Goal: Check status: Check status

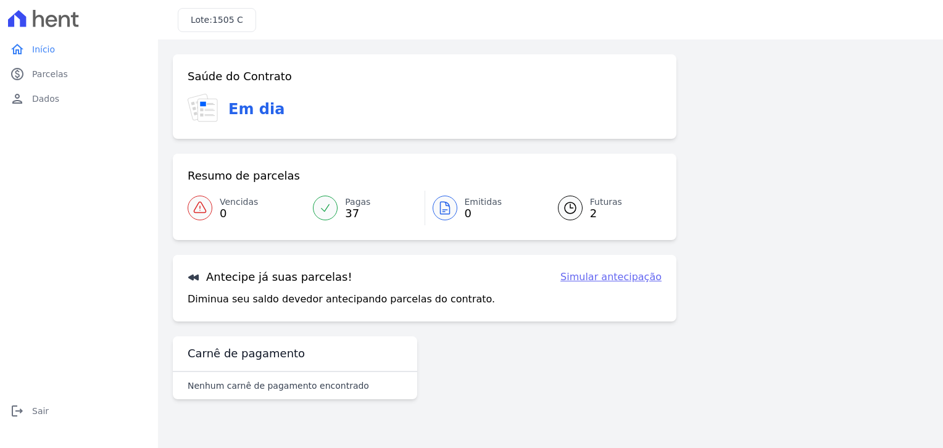
click at [595, 204] on span "Futuras" at bounding box center [606, 202] width 32 height 13
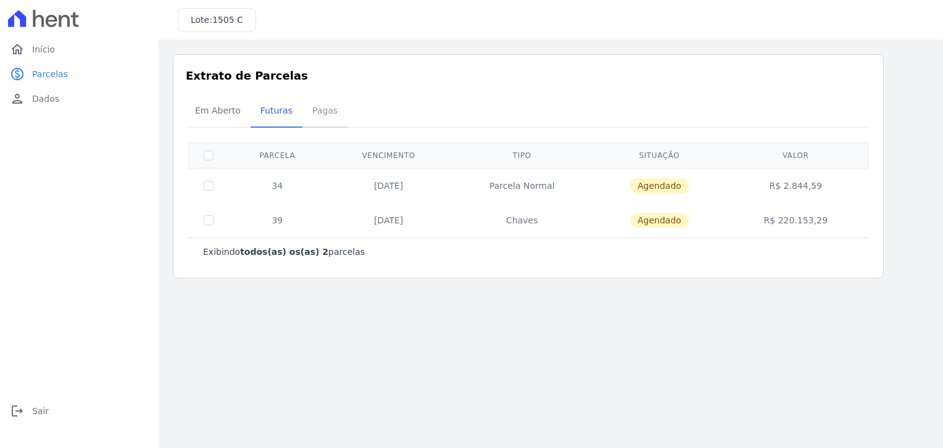
click at [318, 114] on span "Pagas" at bounding box center [325, 110] width 40 height 25
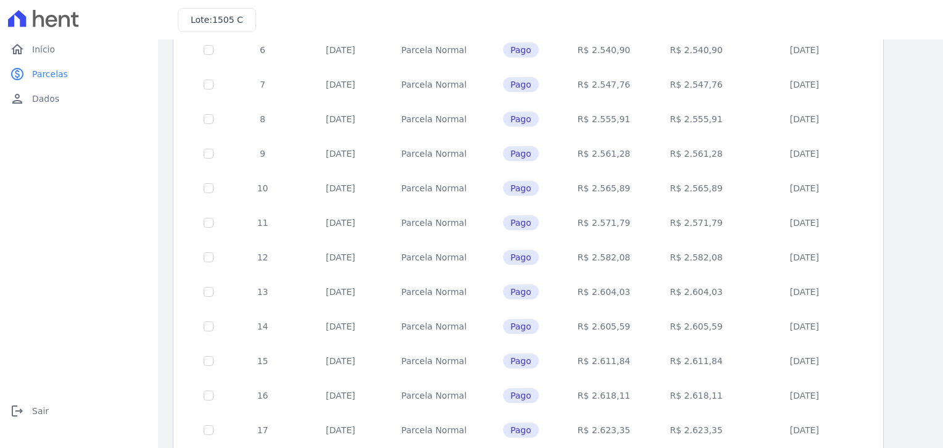
scroll to position [482, 0]
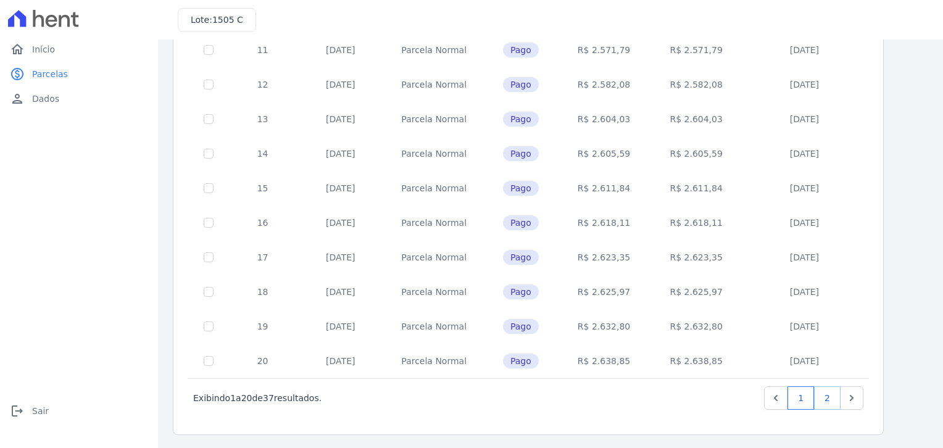
click at [832, 398] on link "2" at bounding box center [827, 397] width 27 height 23
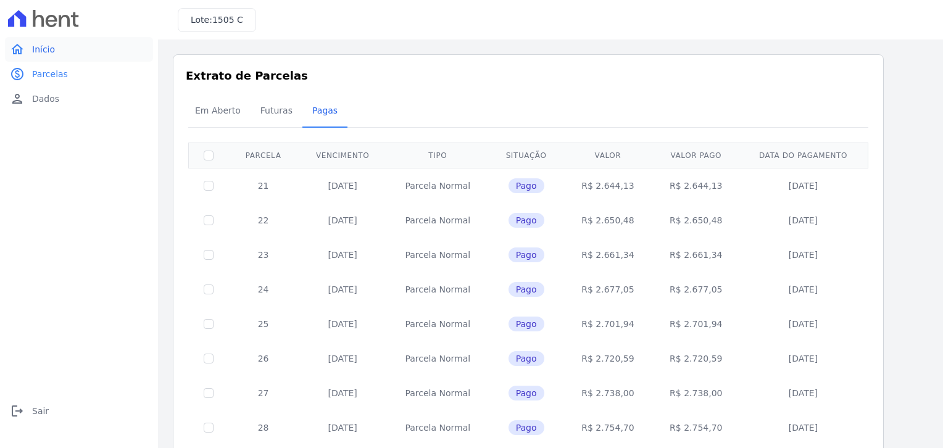
click at [38, 57] on link "home Início" at bounding box center [79, 49] width 148 height 25
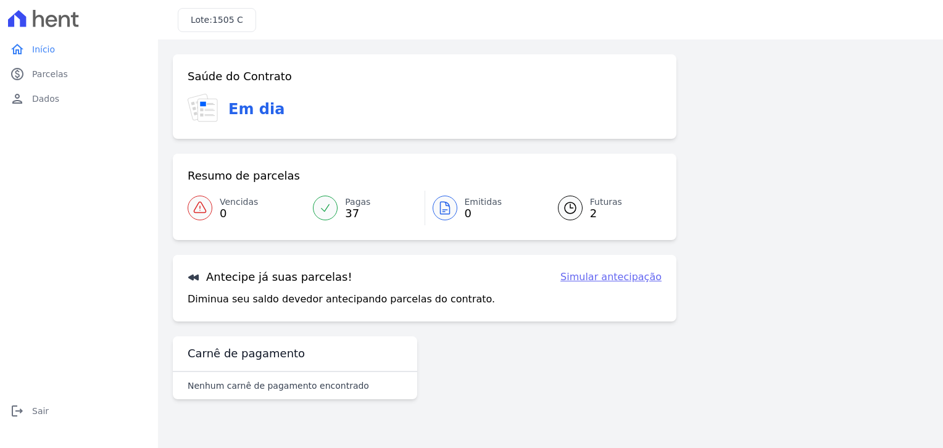
click at [612, 201] on span "Futuras" at bounding box center [606, 202] width 32 height 13
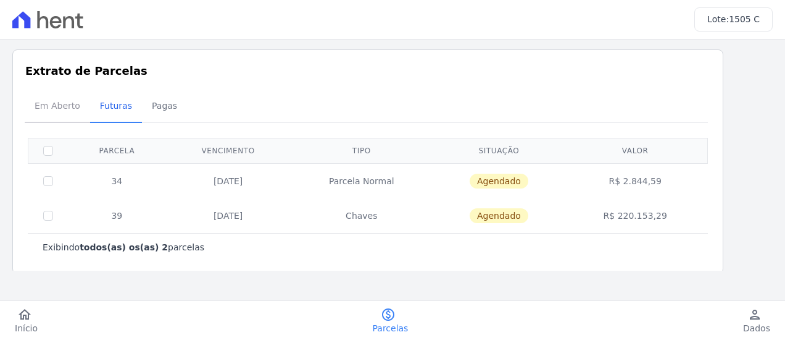
click at [69, 104] on span "Em Aberto" at bounding box center [57, 105] width 61 height 25
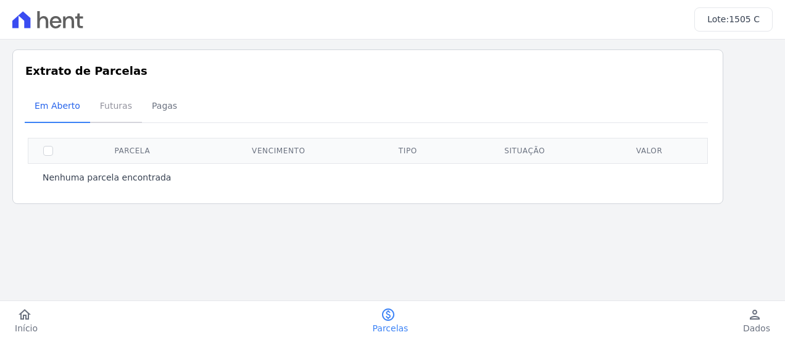
click at [106, 114] on span "Futuras" at bounding box center [116, 105] width 47 height 25
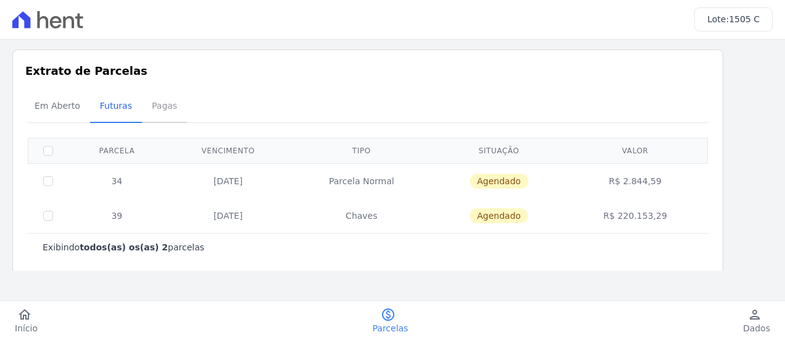
click at [153, 114] on span "Pagas" at bounding box center [164, 105] width 40 height 25
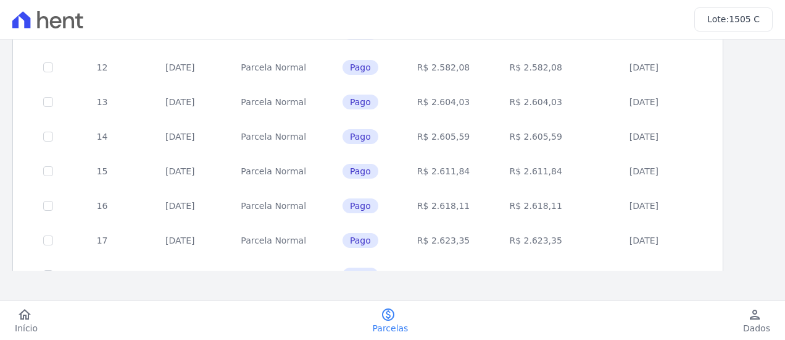
scroll to position [649, 0]
